Goal: Transaction & Acquisition: Purchase product/service

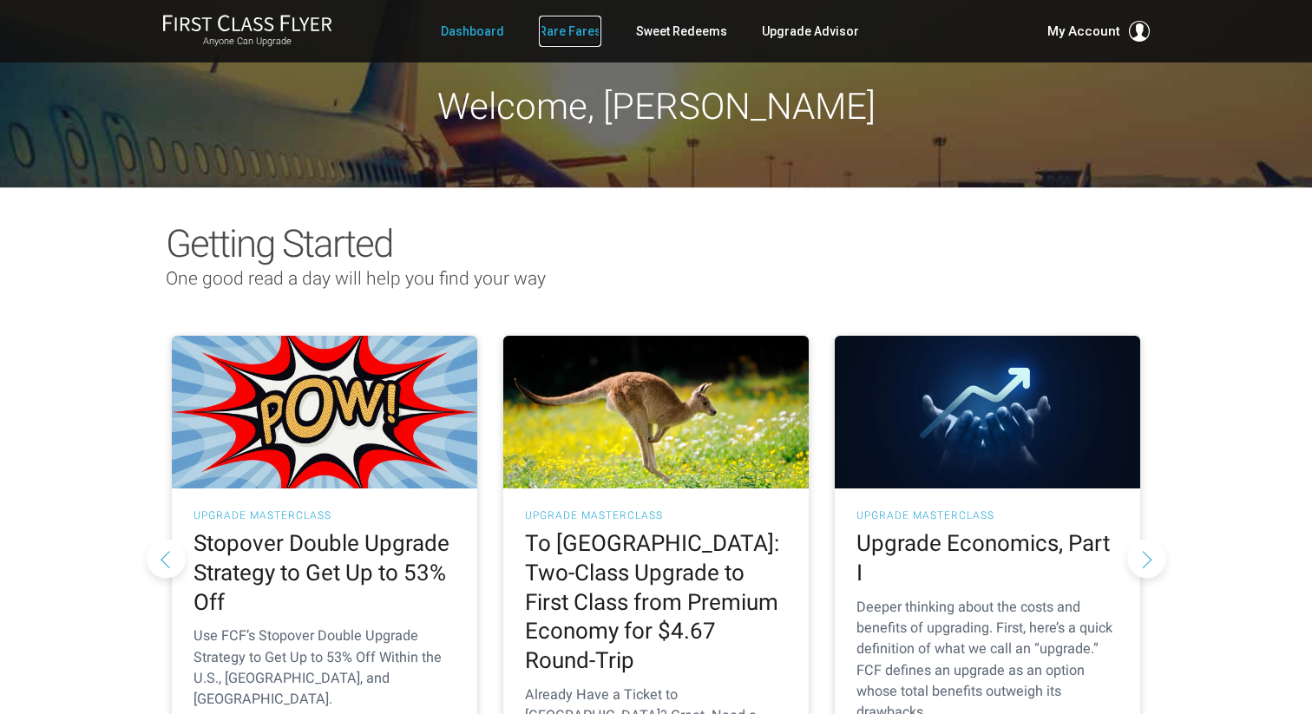
click at [578, 26] on link "Rare Fares" at bounding box center [570, 31] width 62 height 31
click at [586, 34] on link "Rare Fares" at bounding box center [570, 31] width 62 height 31
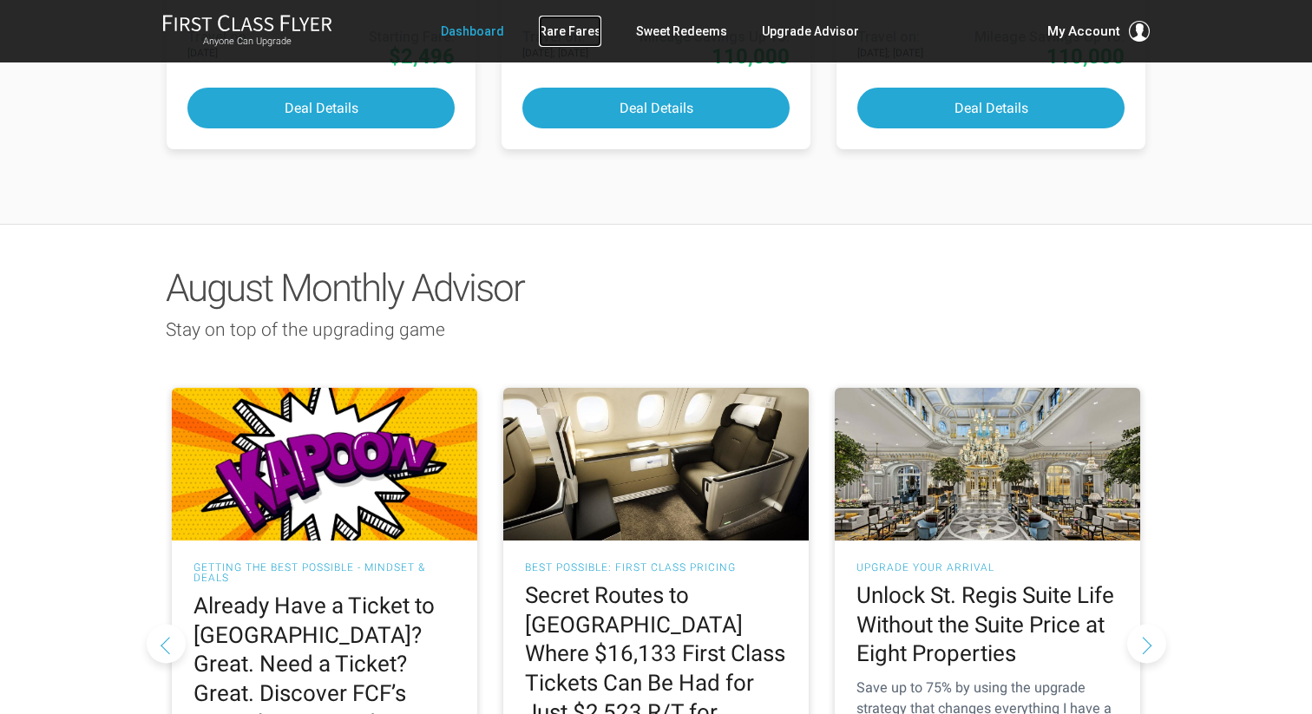
scroll to position [1419, 0]
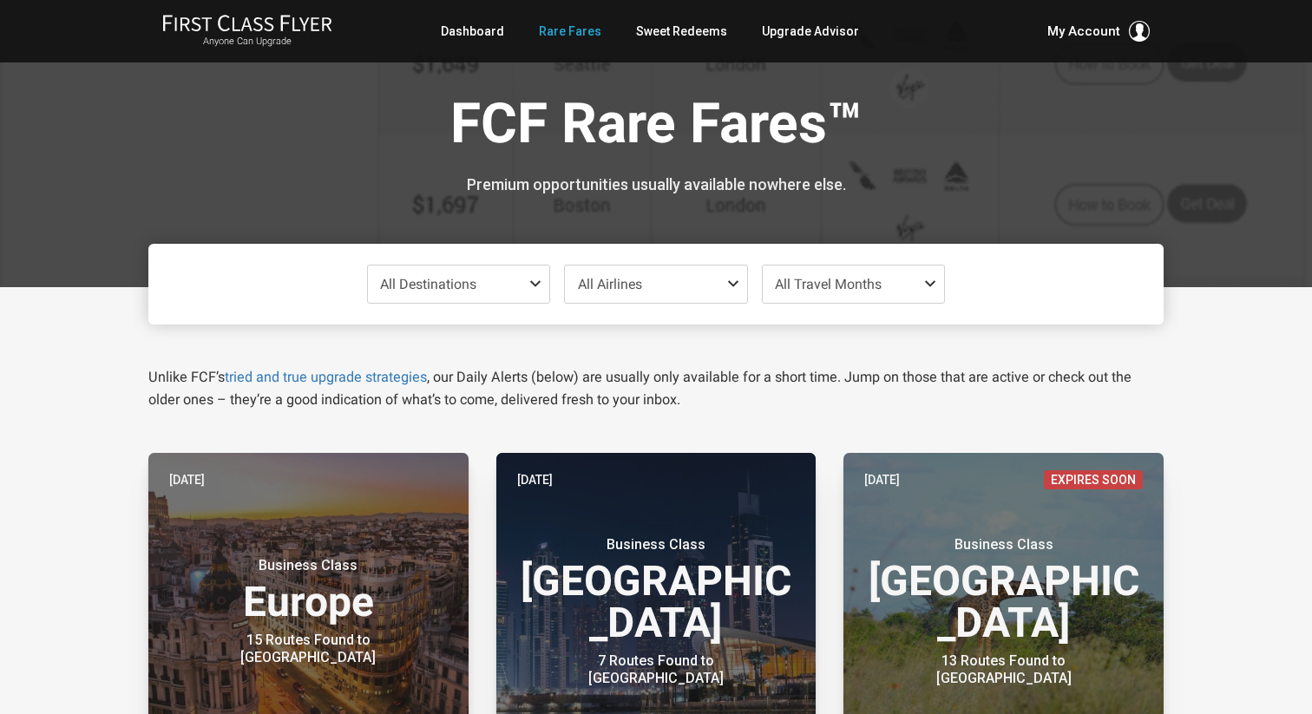
click at [527, 284] on span "All Destinations" at bounding box center [459, 284] width 182 height 37
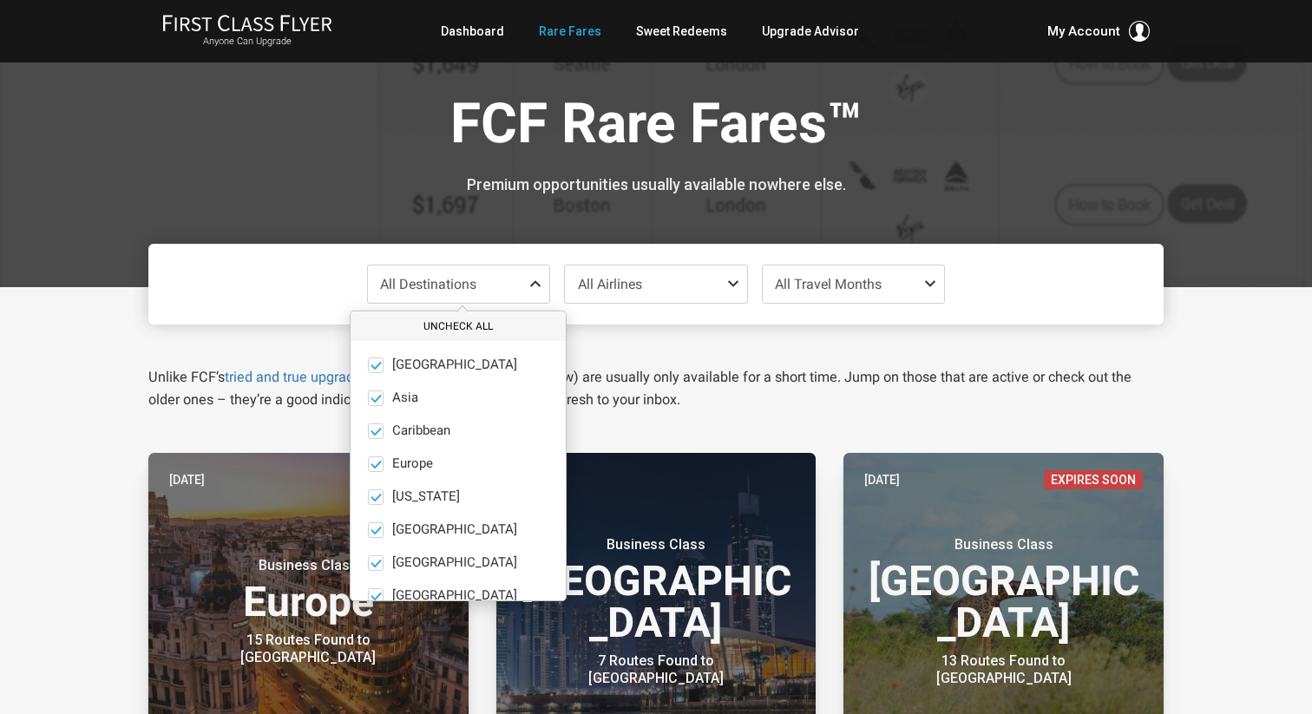
click at [450, 332] on button "Uncheck All" at bounding box center [458, 326] width 215 height 29
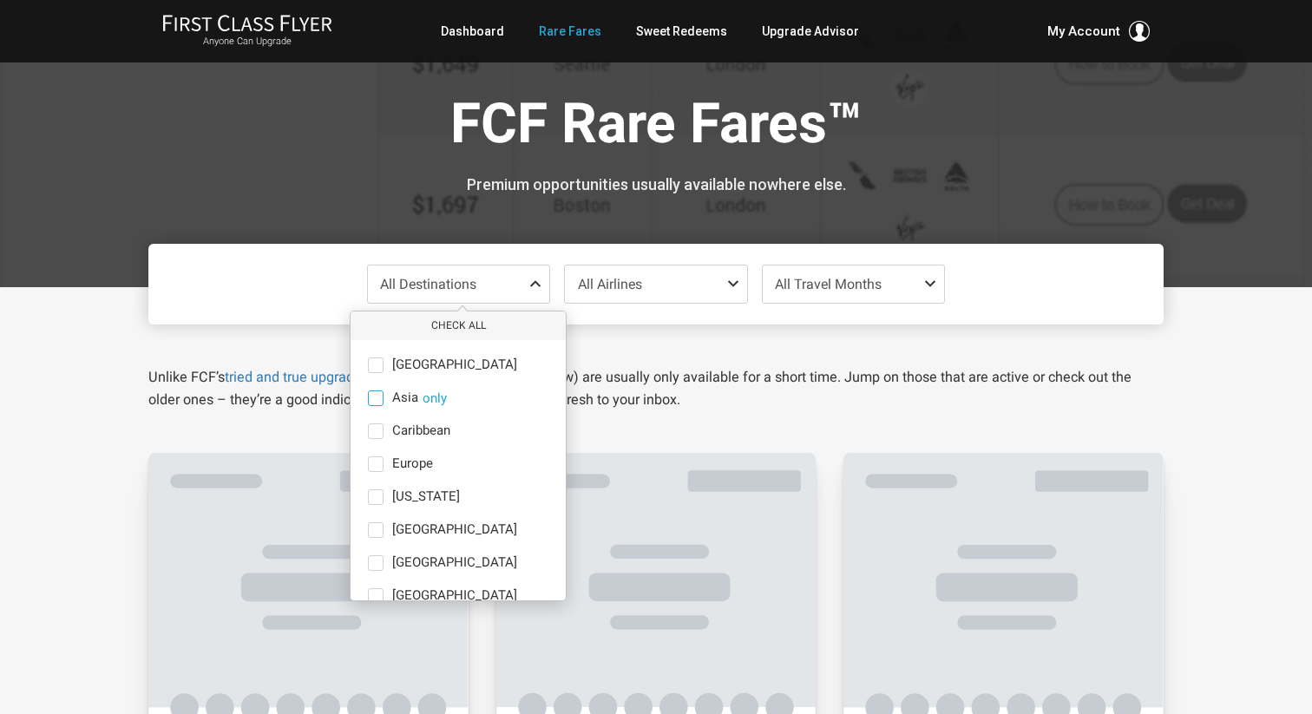
click at [369, 396] on span at bounding box center [376, 399] width 16 height 16
click at [0, 0] on input "Asia only" at bounding box center [0, 0] width 0 height 0
click at [1060, 357] on div "Unlike FCF’s tried and true upgrade strategies , our Daily Alerts (below) are u…" at bounding box center [655, 368] width 1041 height 87
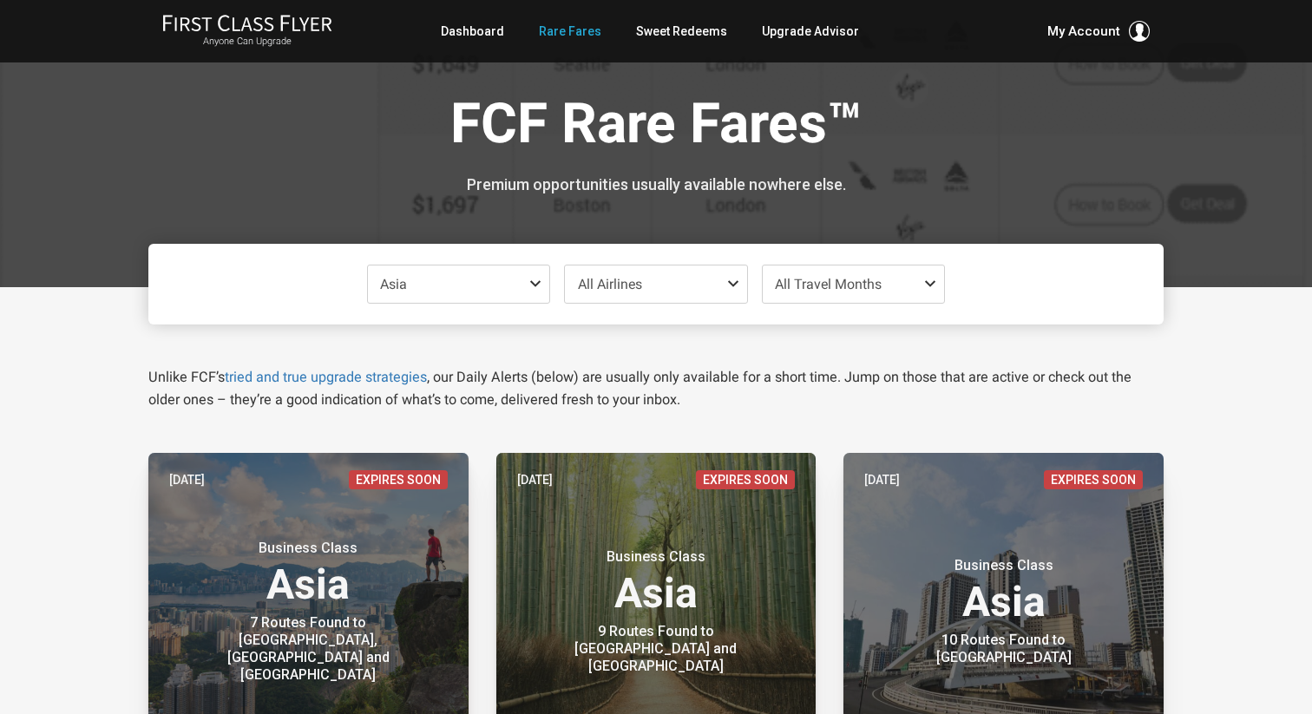
click at [822, 282] on span "All Travel Months" at bounding box center [828, 284] width 107 height 16
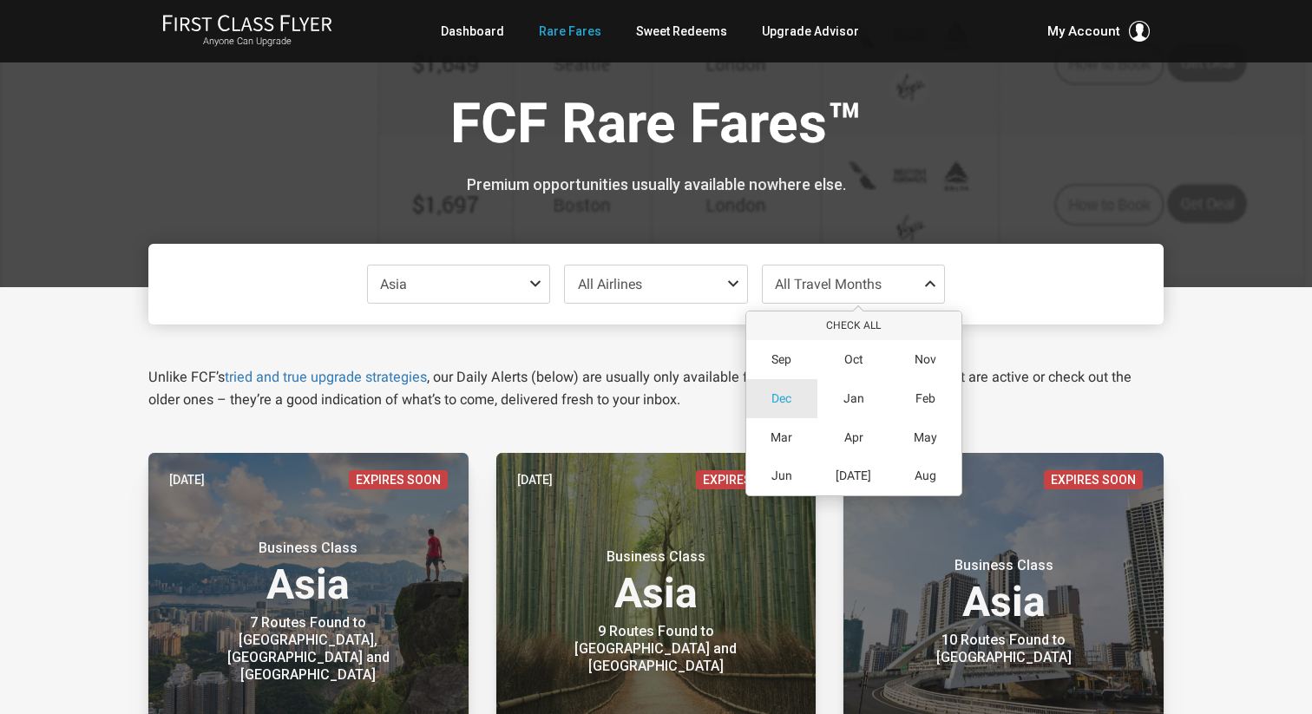
click at [786, 396] on span "Dec" at bounding box center [781, 398] width 20 height 15
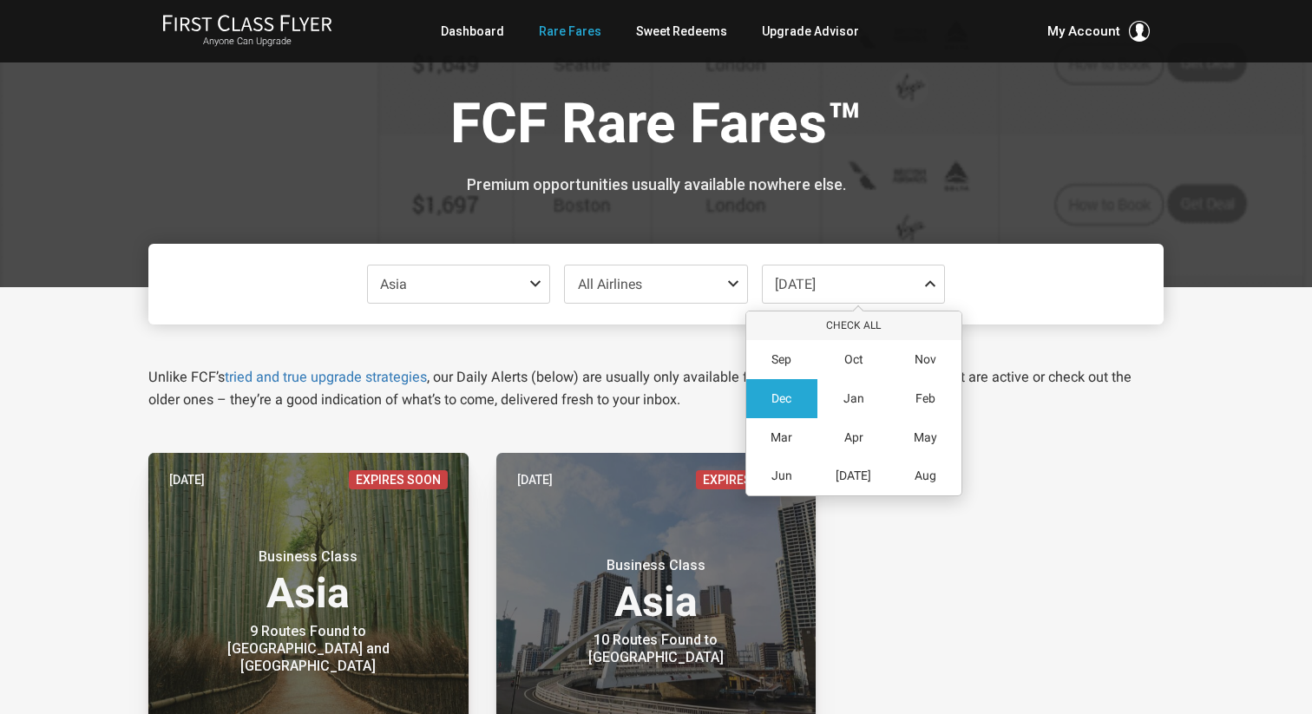
click at [1146, 348] on div "Unlike FCF’s tried and true upgrade strategies , our Daily Alerts (below) are u…" at bounding box center [655, 368] width 1041 height 87
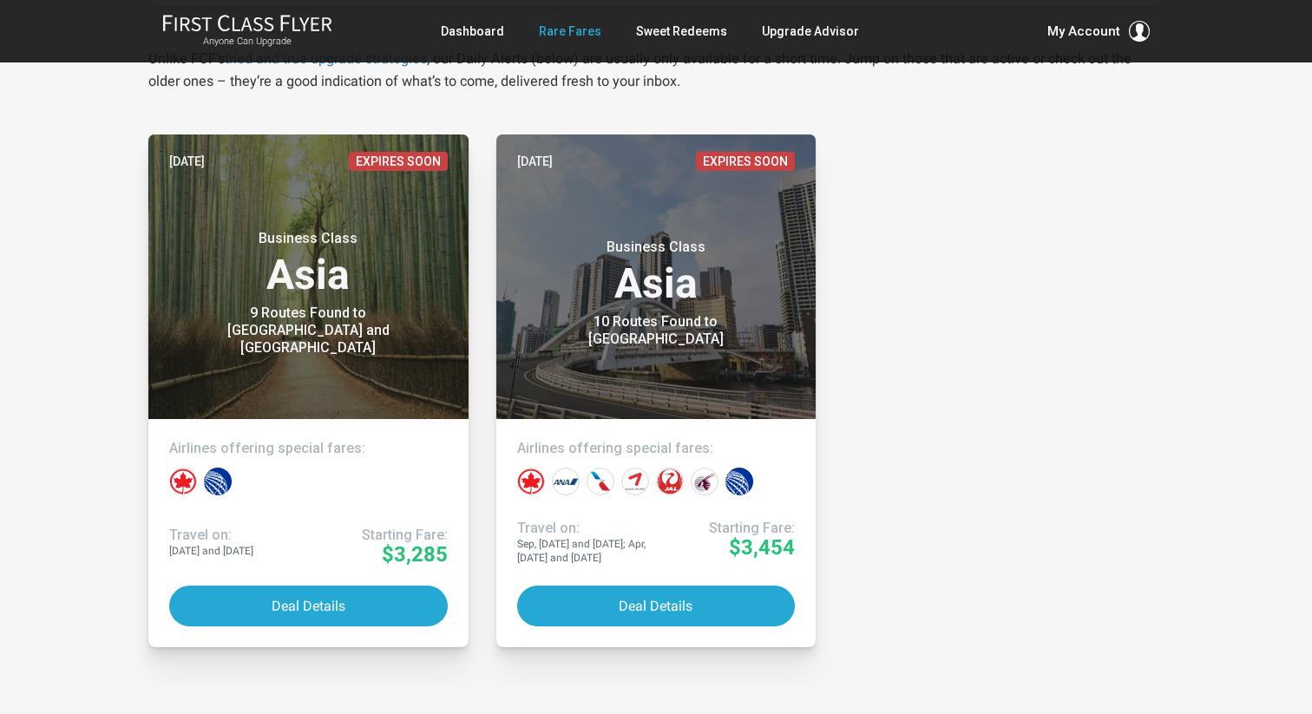
scroll to position [322, 0]
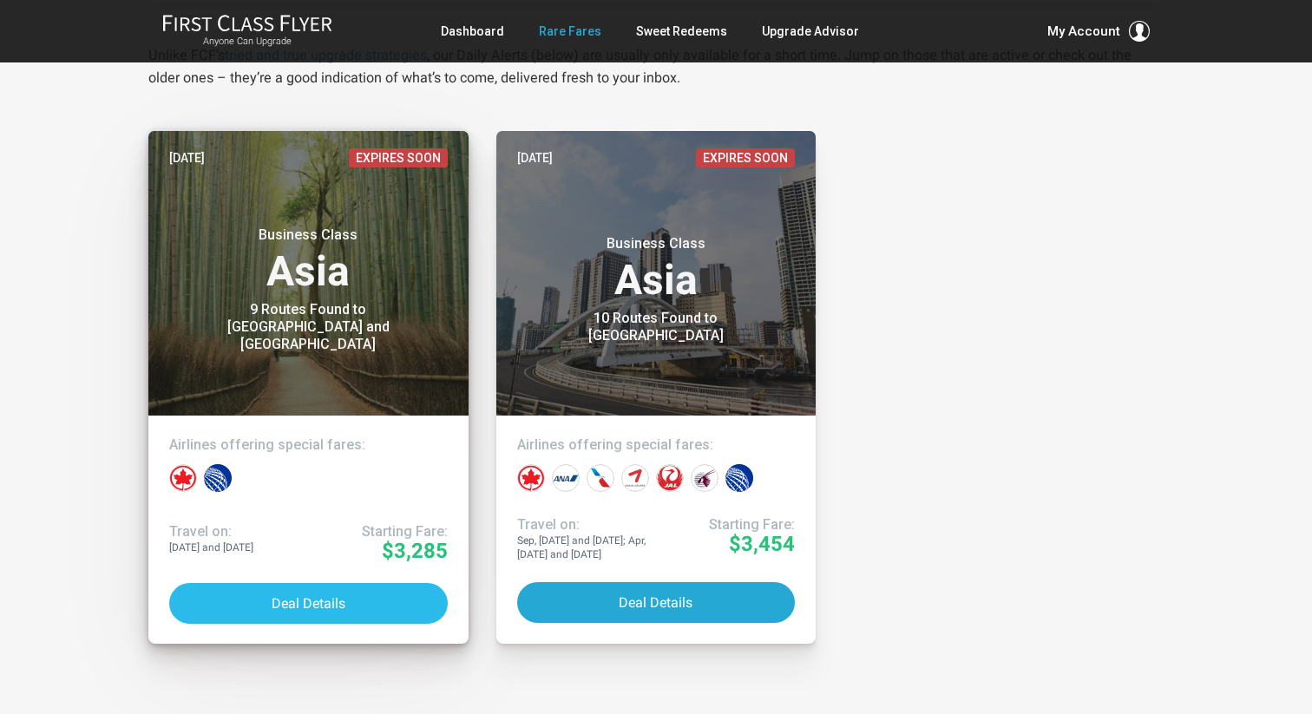
click at [332, 609] on button "Deal Details" at bounding box center [308, 603] width 279 height 41
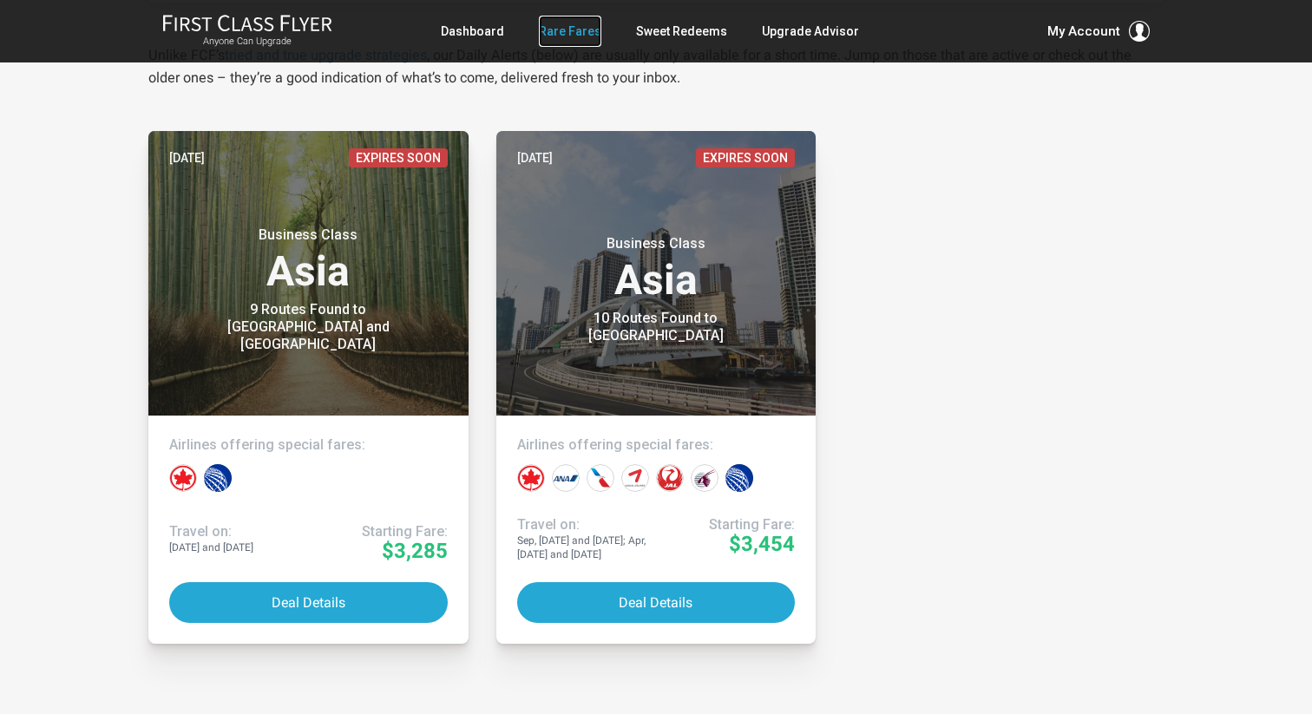
click at [577, 30] on link "Rare Fares" at bounding box center [570, 31] width 62 height 31
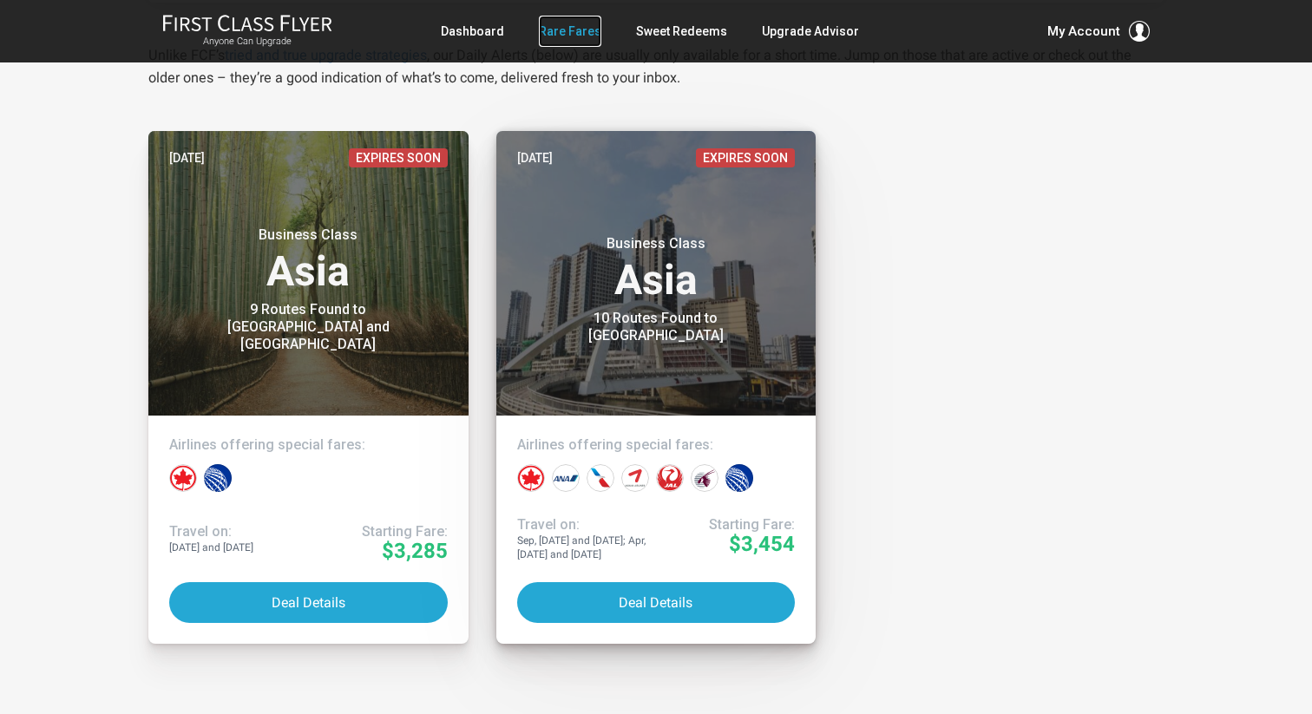
scroll to position [0, 0]
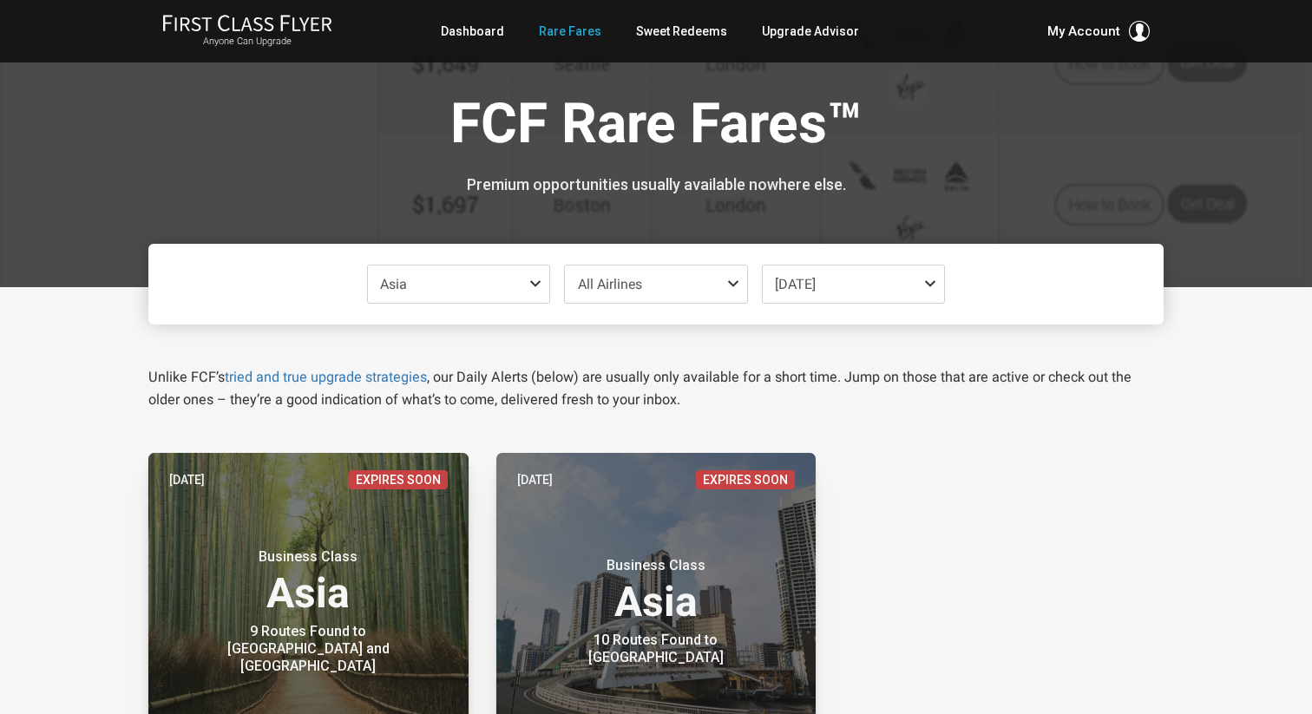
click at [534, 282] on span at bounding box center [539, 284] width 21 height 14
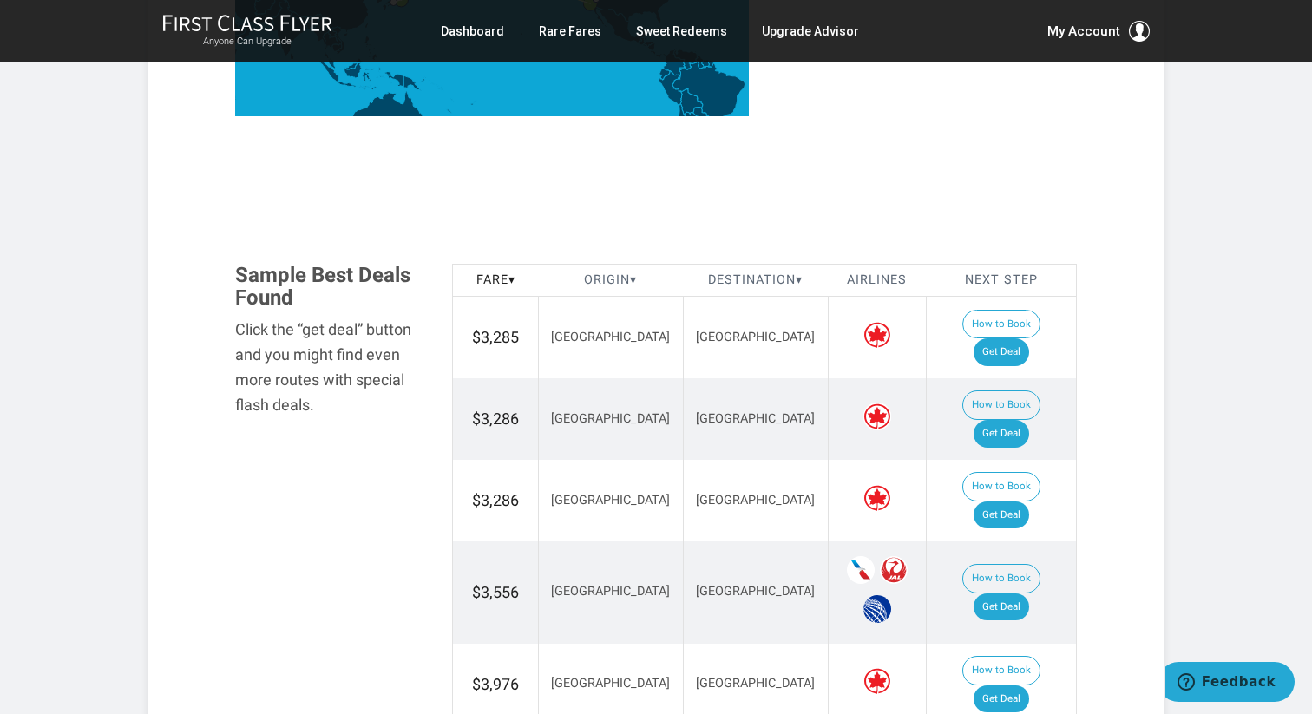
scroll to position [836, 0]
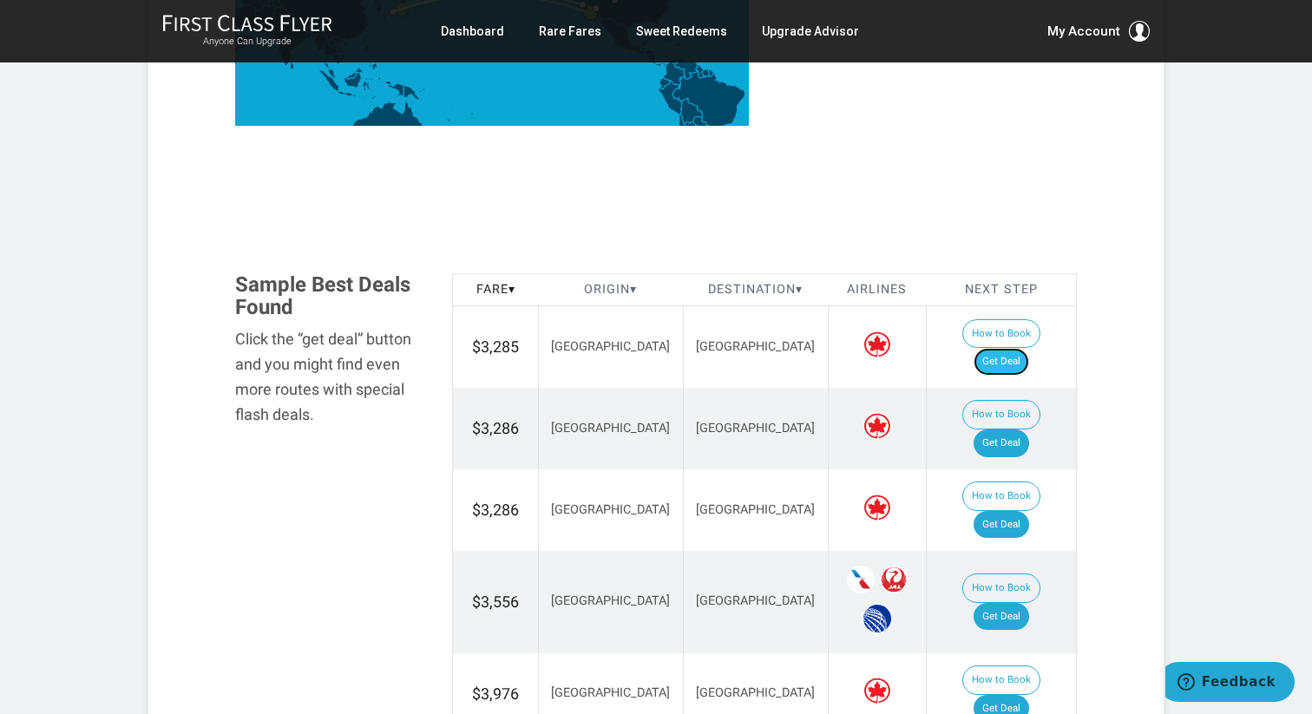
click at [811, 348] on link "Get Deal" at bounding box center [1002, 362] width 56 height 28
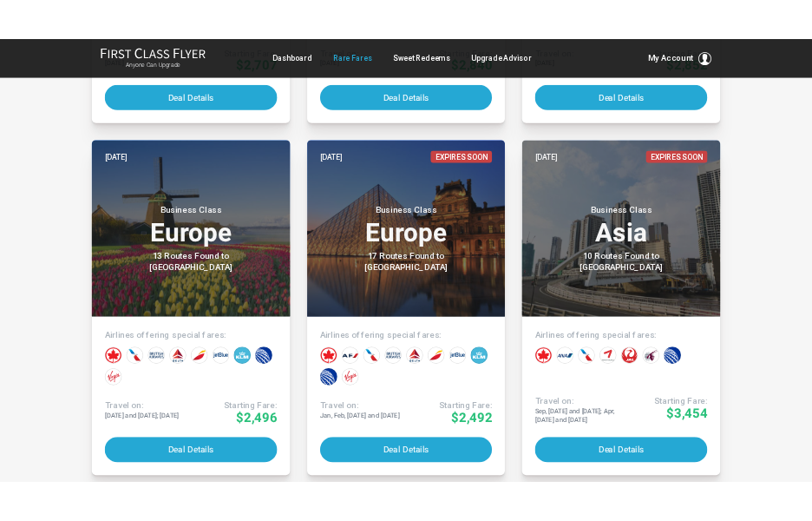
scroll to position [8158, 0]
